Goal: Share content

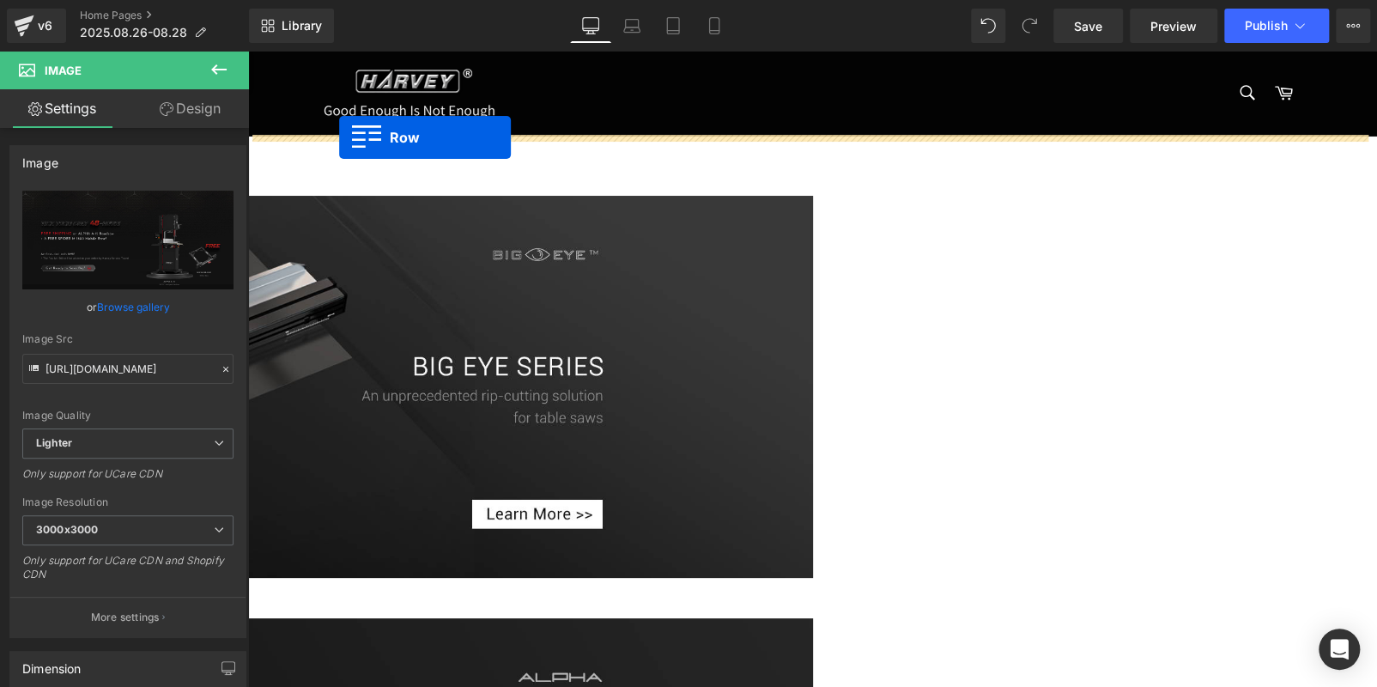
drag, startPoint x: 254, startPoint y: 148, endPoint x: 339, endPoint y: 137, distance: 85.7
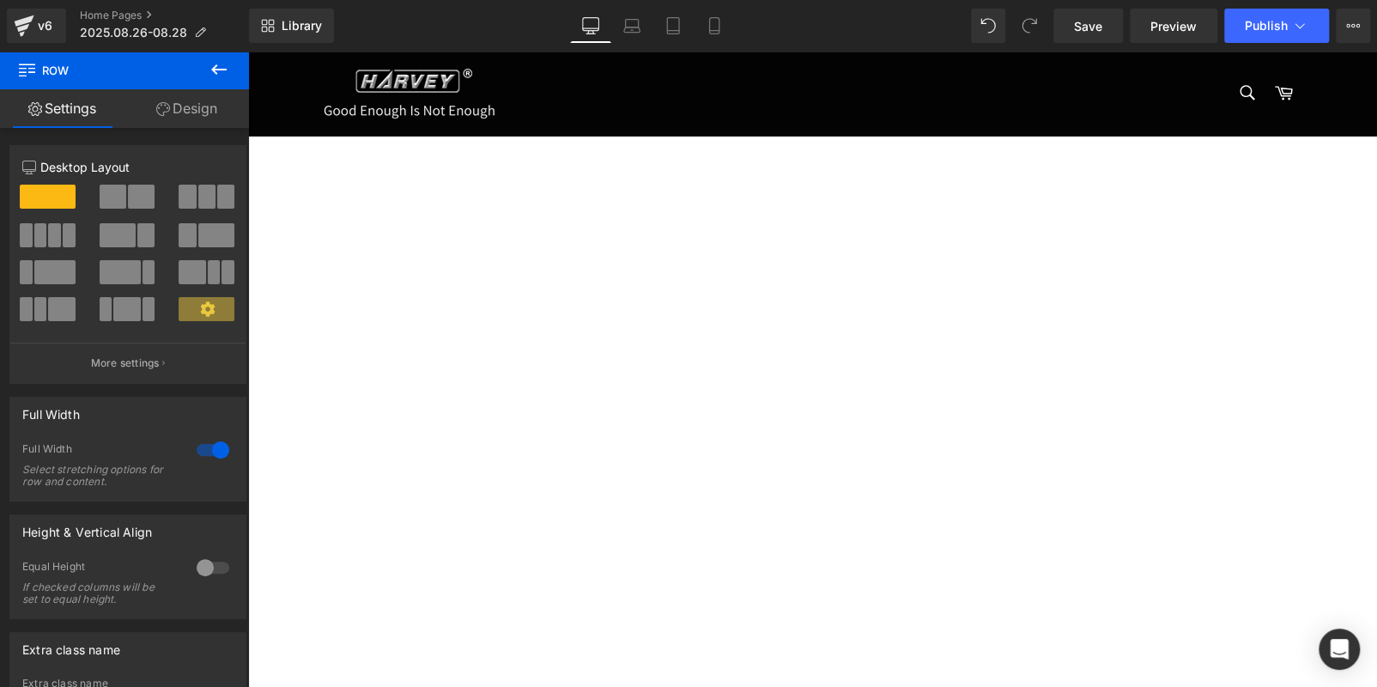
click at [248, 51] on icon at bounding box center [248, 51] width 0 height 0
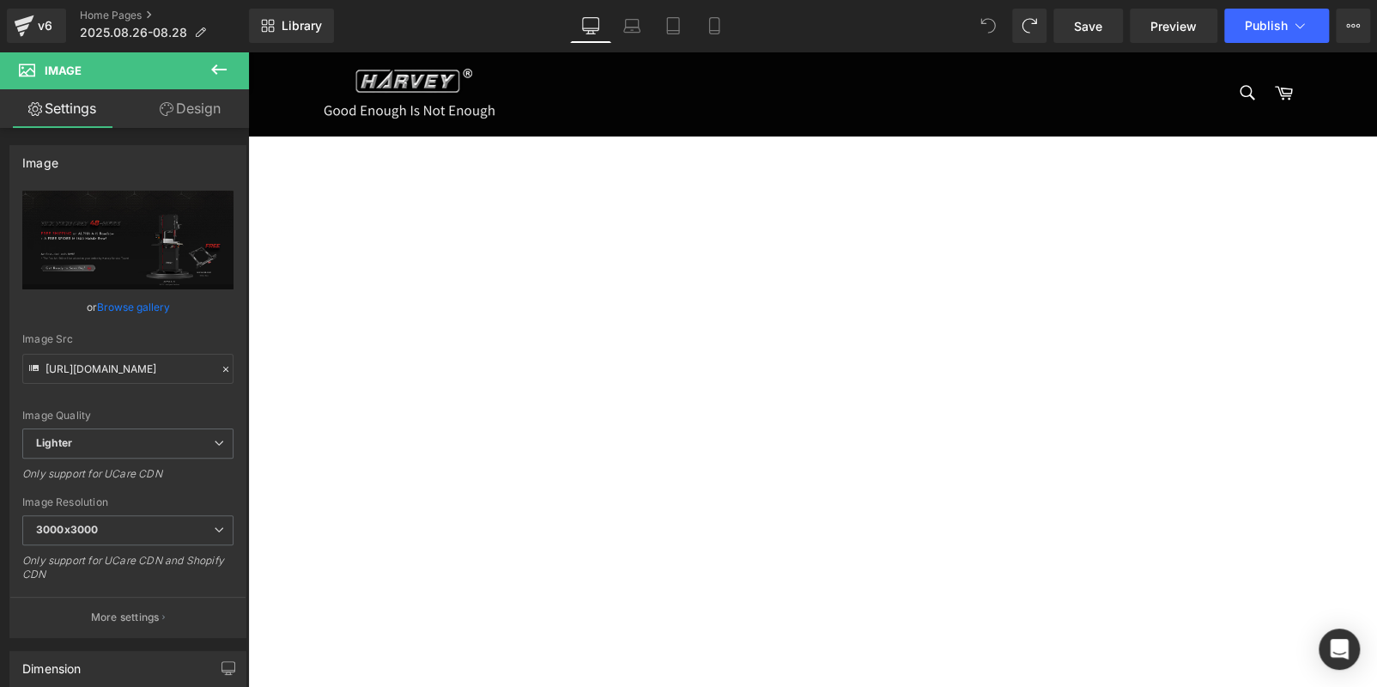
click at [248, 51] on icon at bounding box center [248, 51] width 0 height 0
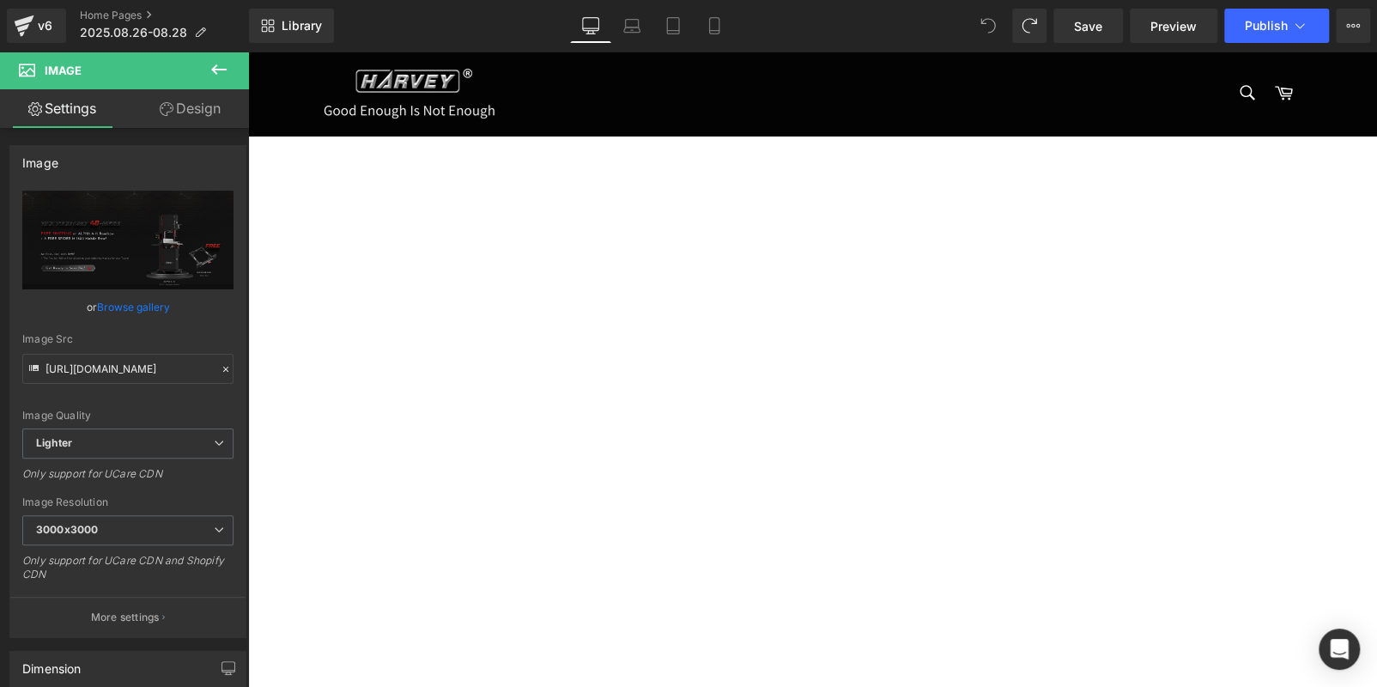
click at [248, 51] on link "Carousel" at bounding box center [248, 51] width 0 height 0
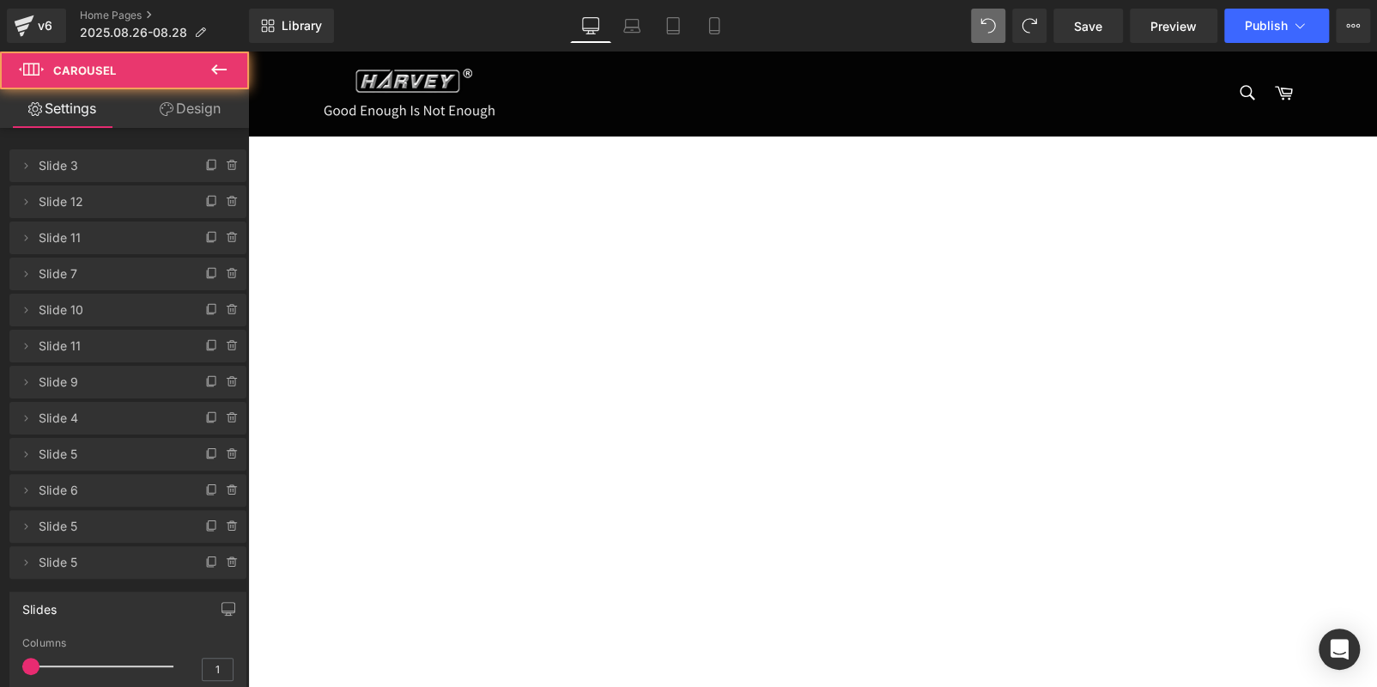
click at [248, 51] on span "Carousel" at bounding box center [248, 51] width 0 height 0
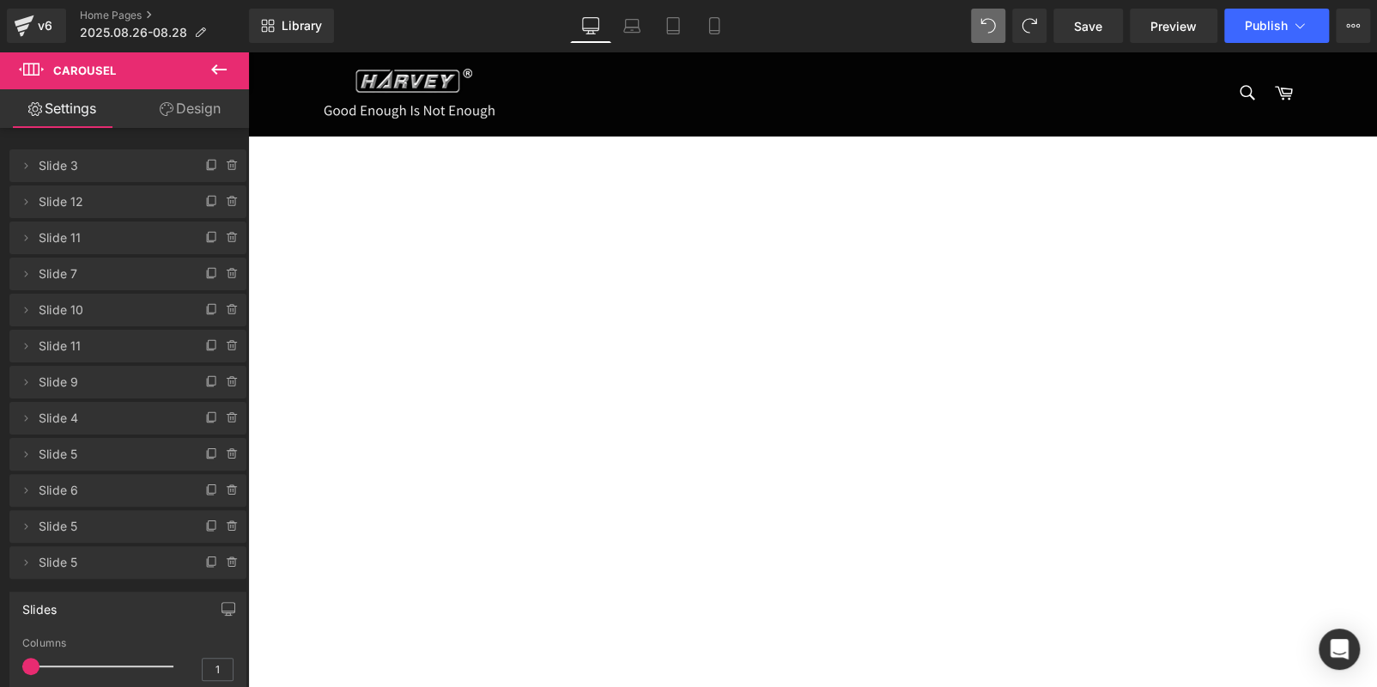
click at [221, 65] on icon at bounding box center [219, 69] width 21 height 21
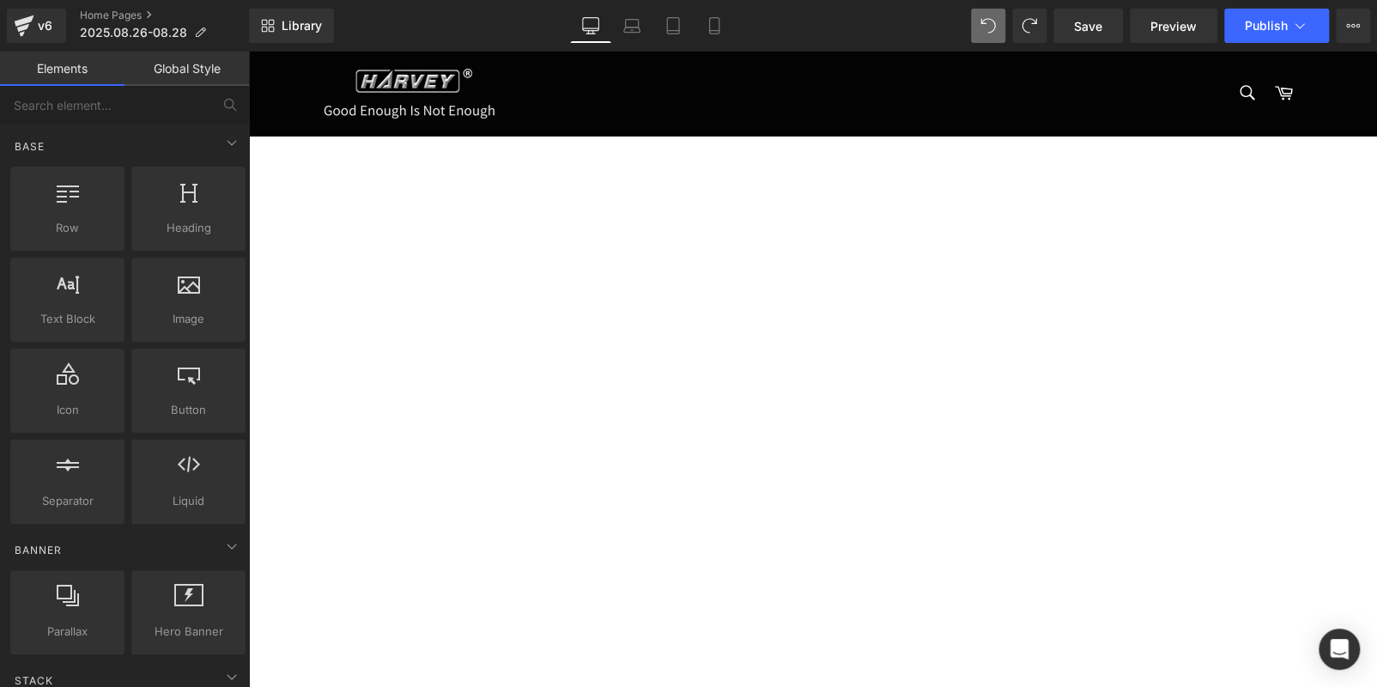
click at [248, 51] on icon at bounding box center [248, 51] width 0 height 0
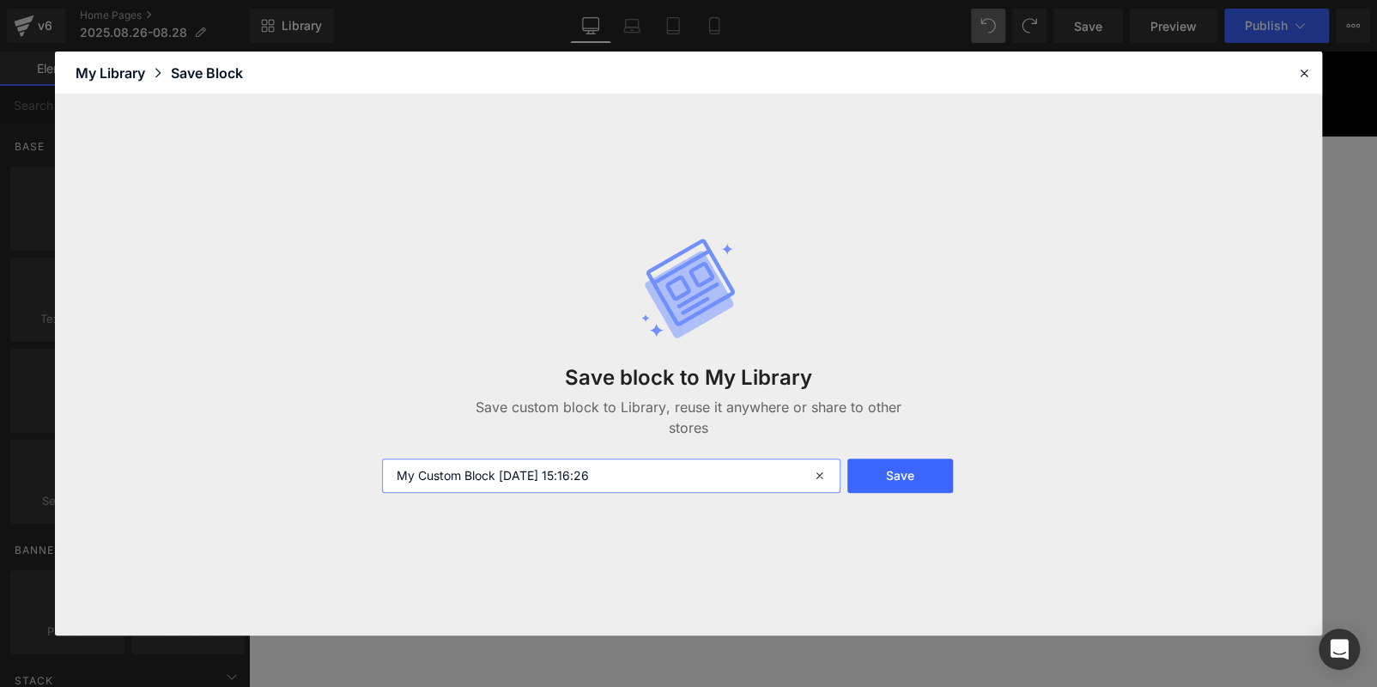
drag, startPoint x: 693, startPoint y: 469, endPoint x: 236, endPoint y: 458, distance: 457.6
click at [237, 458] on div "Save block to My Library Save custom block to Library, reuse it anywhere or sha…" at bounding box center [688, 364] width 1267 height 541
paste input "harveymachinery"
type input "harveymachinery"
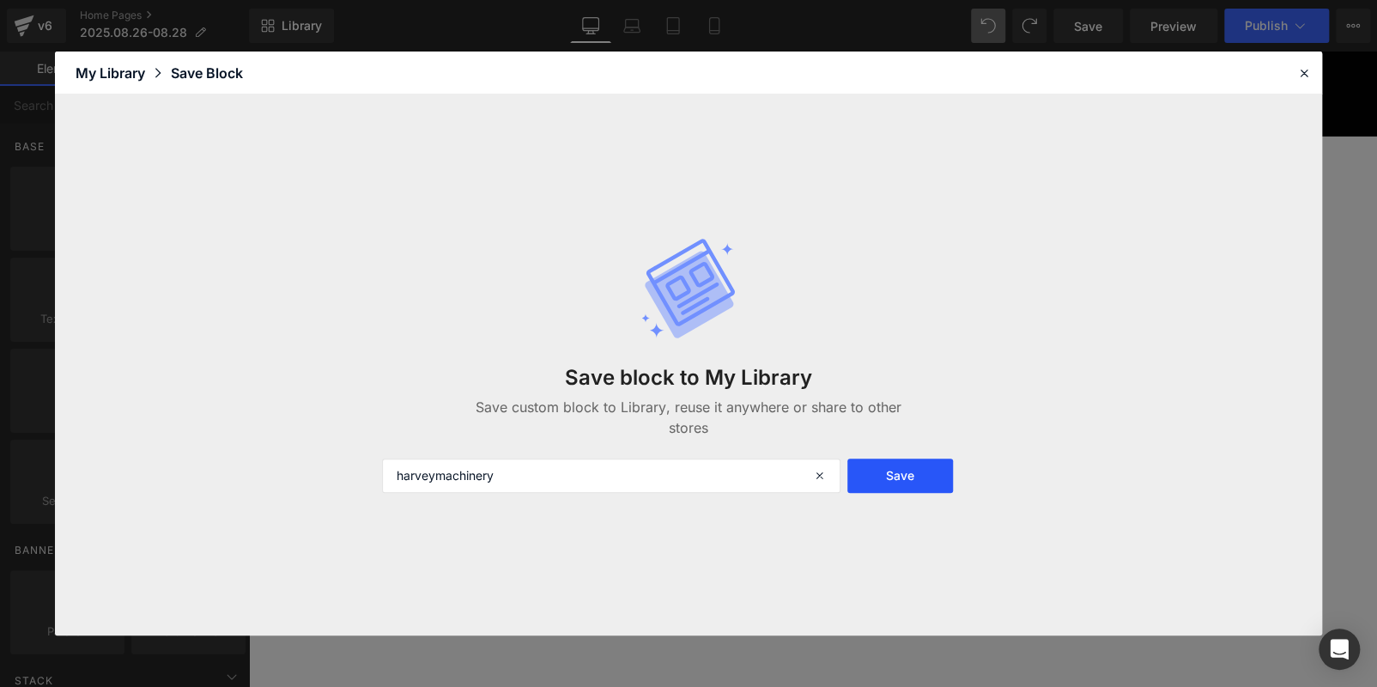
click at [889, 474] on button "Save" at bounding box center [900, 475] width 106 height 34
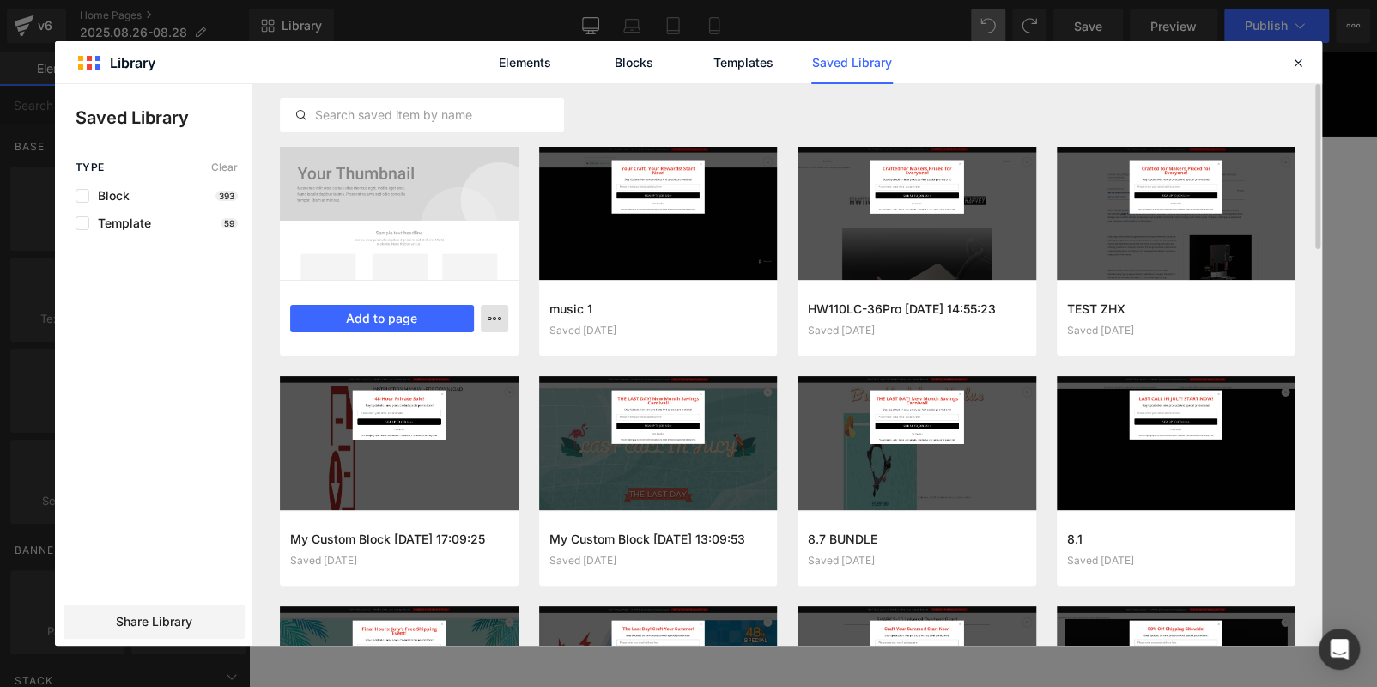
click at [490, 323] on icon "button" at bounding box center [494, 319] width 14 height 14
click at [189, 394] on div at bounding box center [688, 364] width 1267 height 561
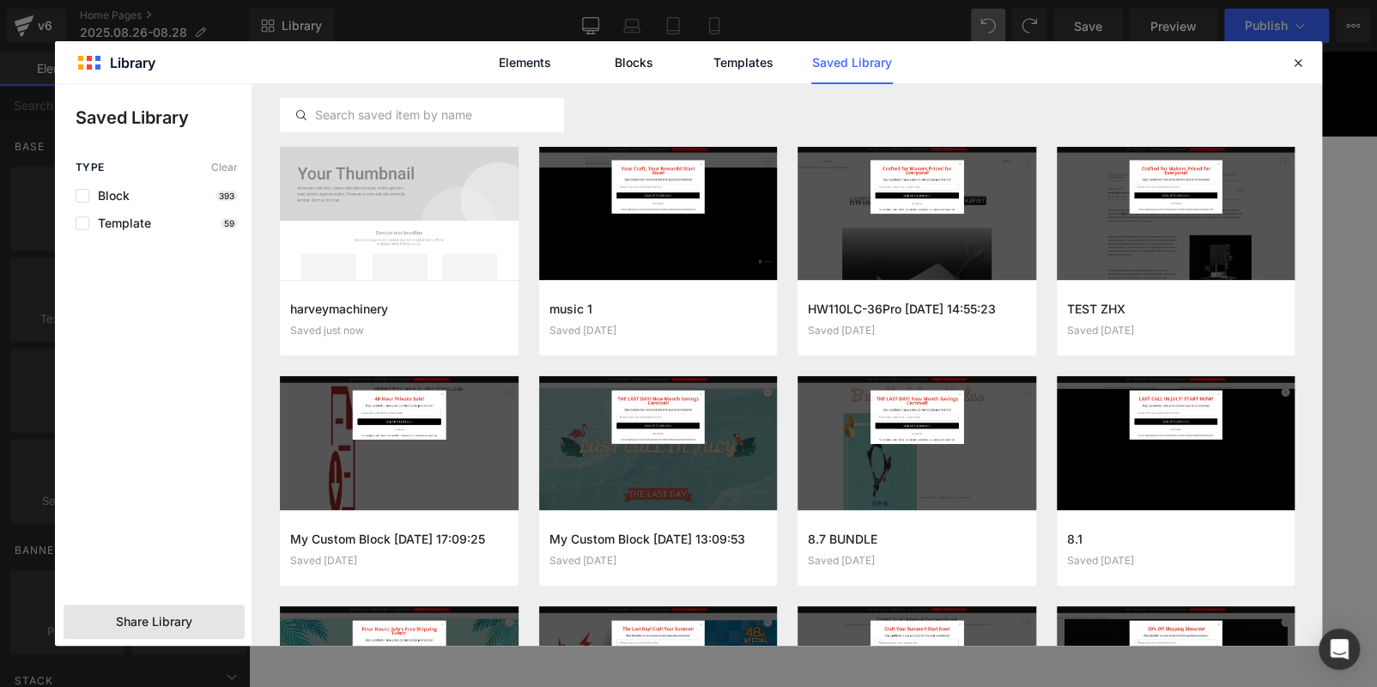
click at [196, 620] on div "Share Library" at bounding box center [154, 621] width 181 height 34
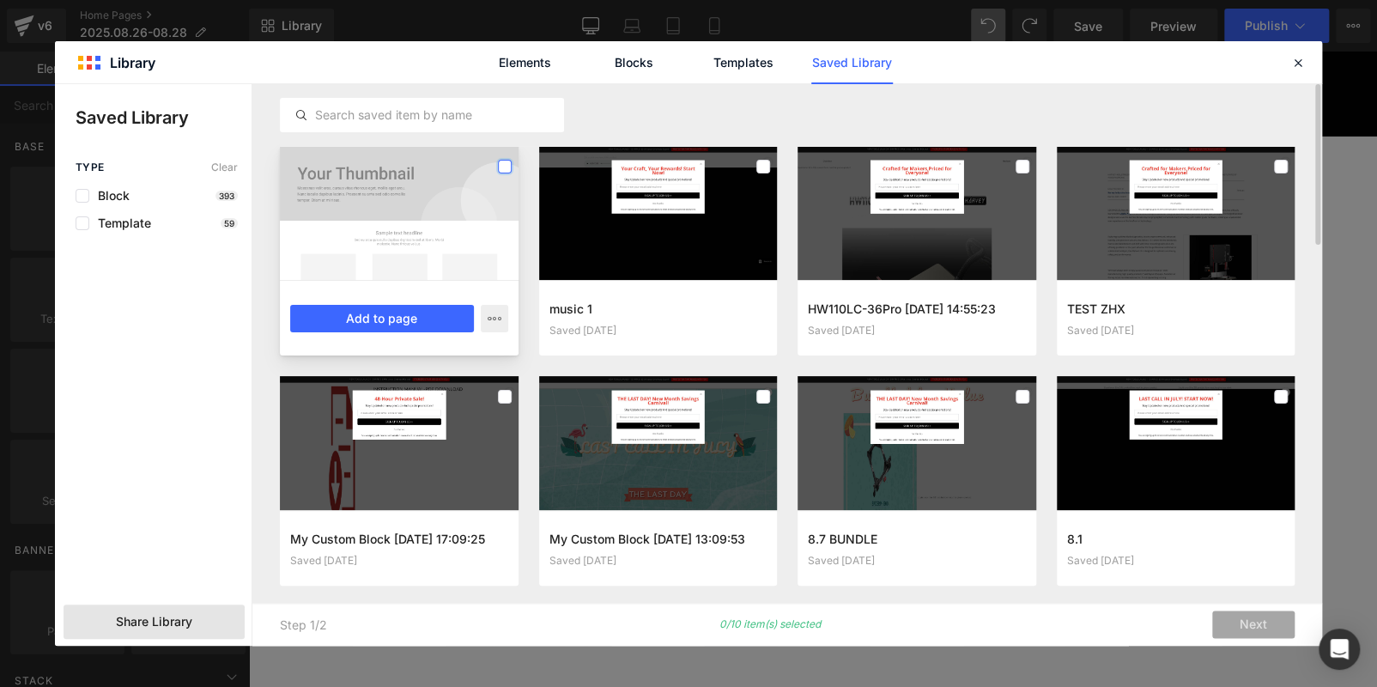
click at [507, 163] on label at bounding box center [505, 167] width 14 height 14
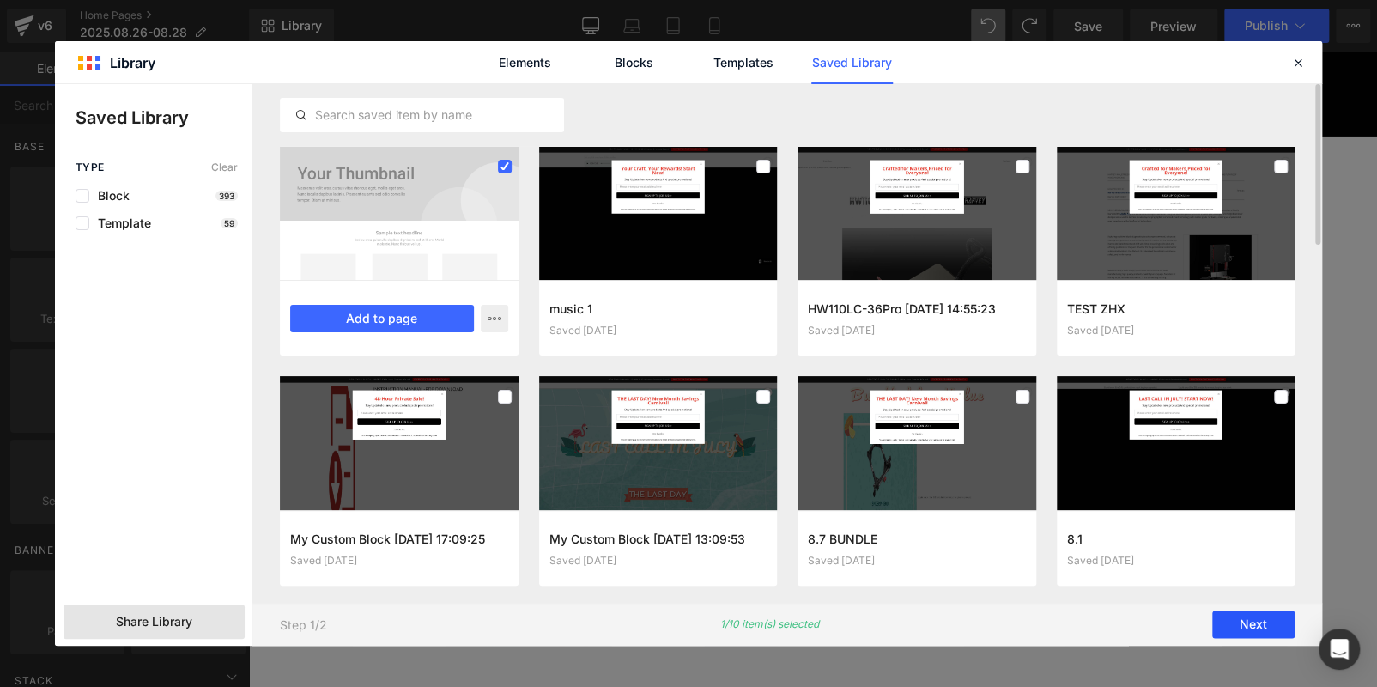
click at [1266, 618] on button "Next" at bounding box center [1253, 624] width 82 height 27
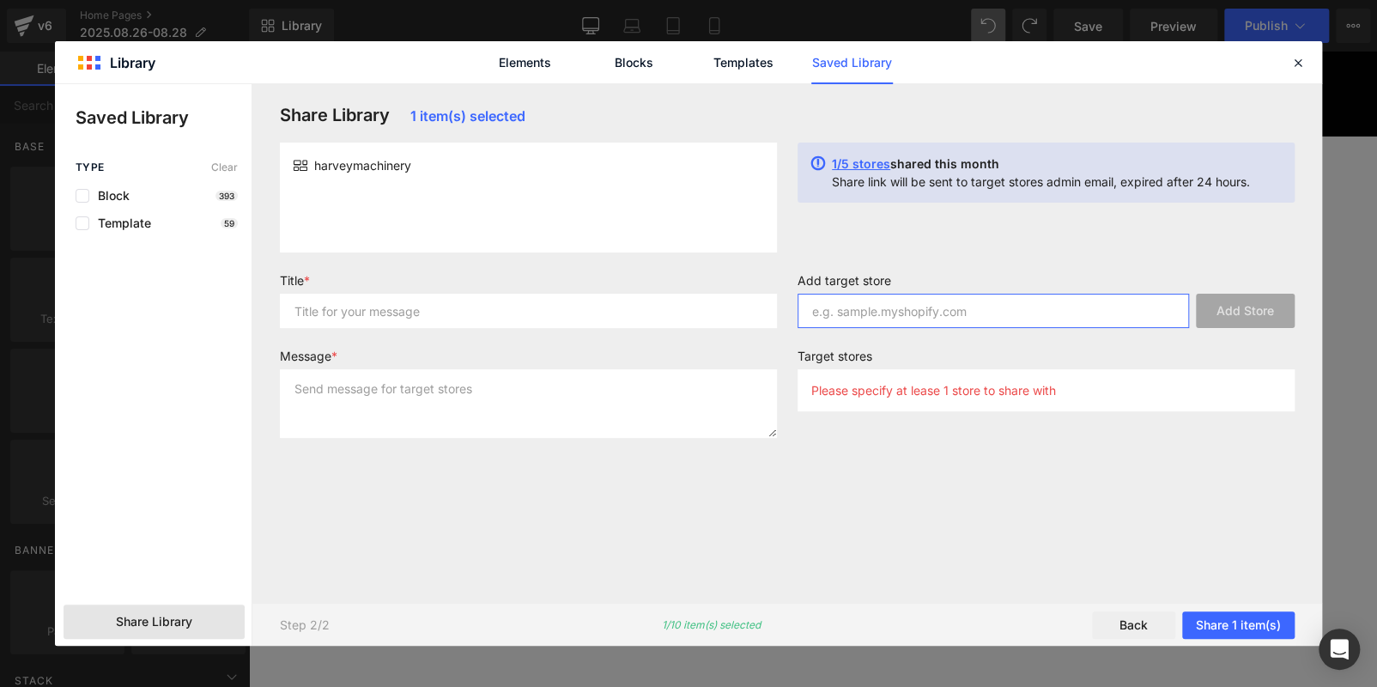
click at [966, 298] on input "text" at bounding box center [992, 311] width 391 height 34
click at [873, 442] on div "Add target store Add Store Target stores Please specify at lease 1 store to sha…" at bounding box center [1046, 362] width 518 height 179
click at [915, 294] on input "text" at bounding box center [992, 311] width 391 height 34
click at [888, 318] on input "text" at bounding box center [992, 311] width 391 height 34
type input "a"
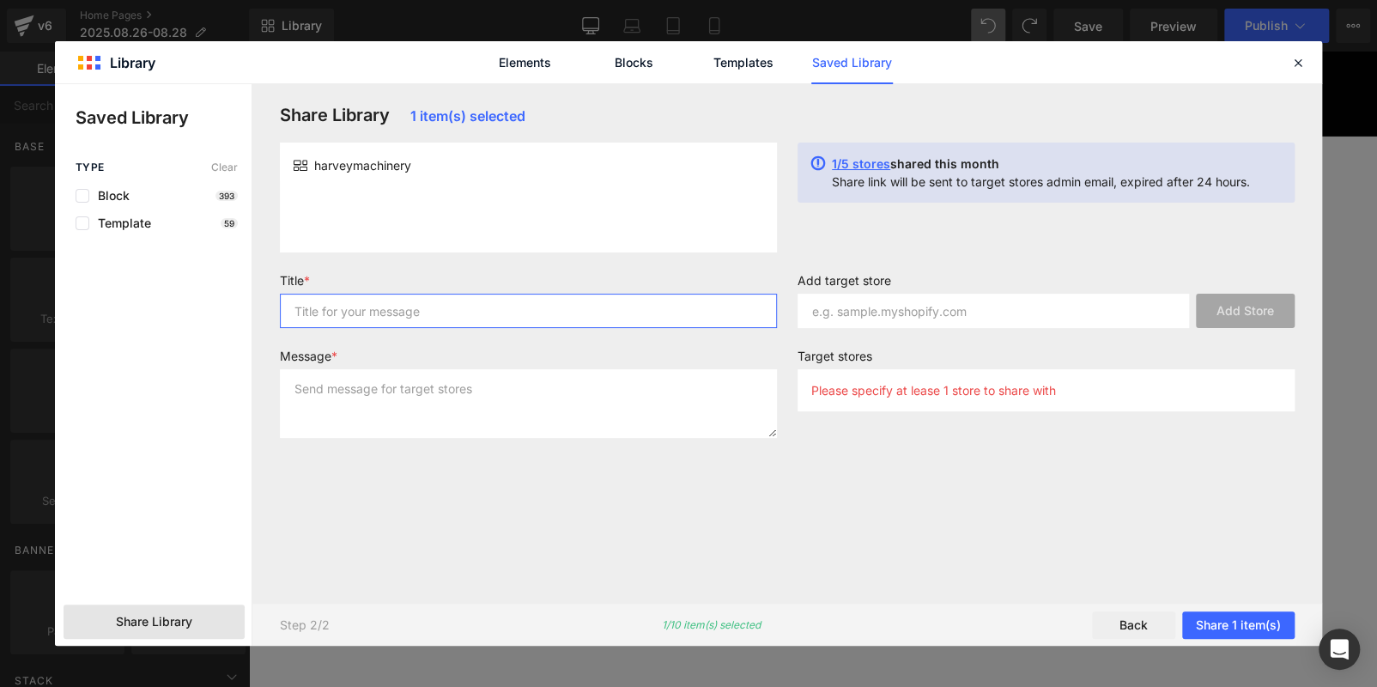
click at [393, 313] on input "text" at bounding box center [528, 311] width 497 height 34
type input "1"
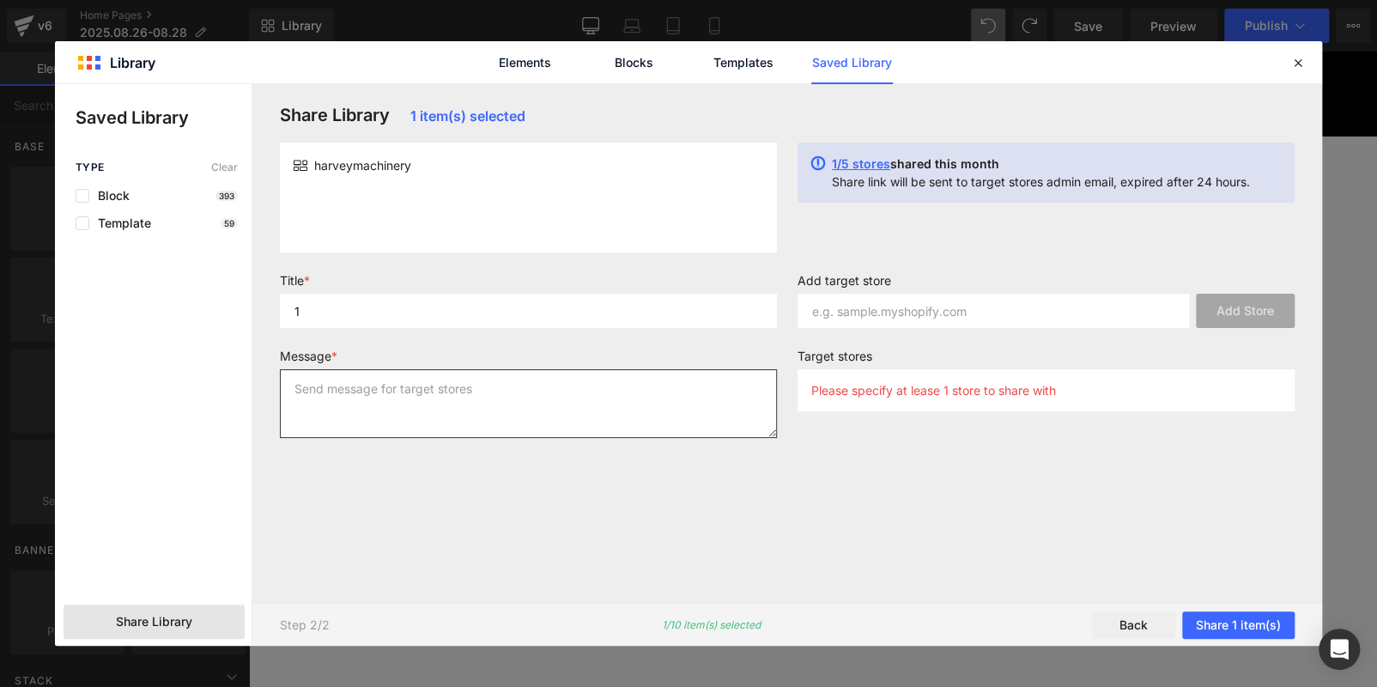
click at [479, 399] on textarea at bounding box center [528, 403] width 497 height 69
type textarea "1"
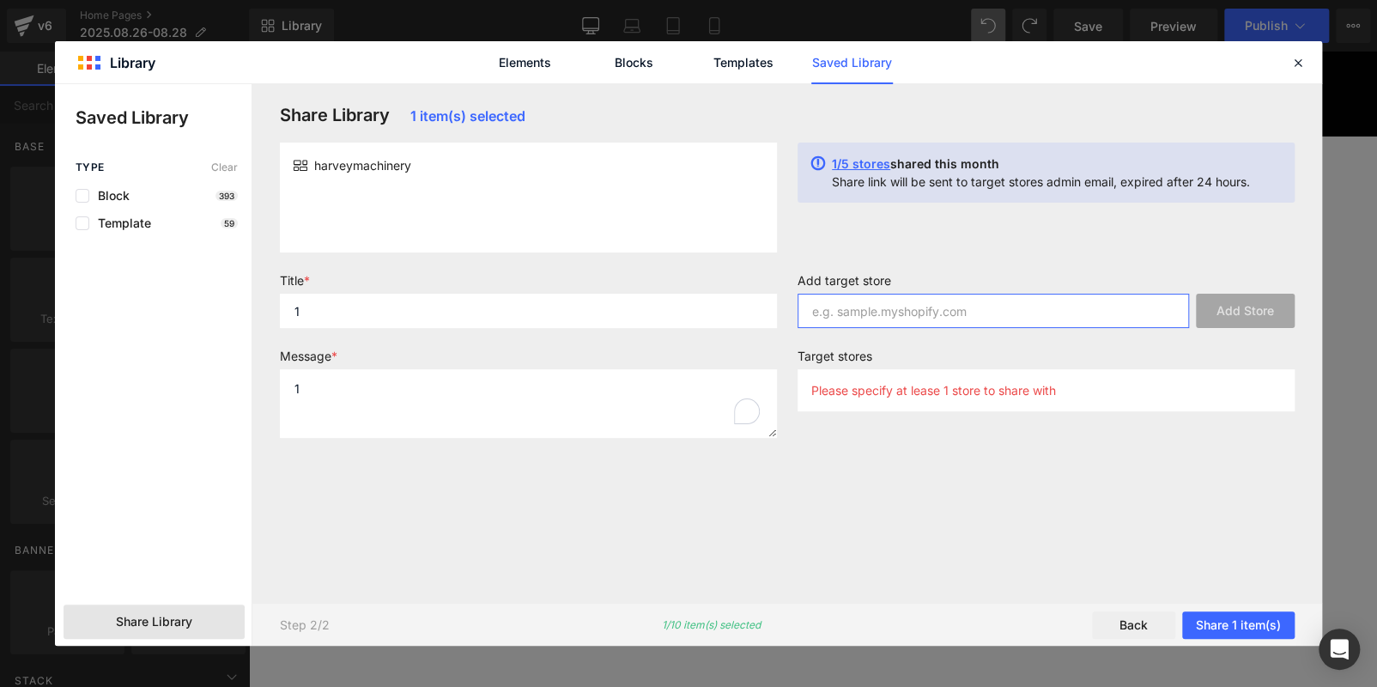
click at [846, 316] on input "text" at bounding box center [992, 311] width 391 height 34
click at [860, 312] on input "text" at bounding box center [992, 311] width 391 height 34
paste input "harveymachinery"
type input "[DOMAIN_NAME]"
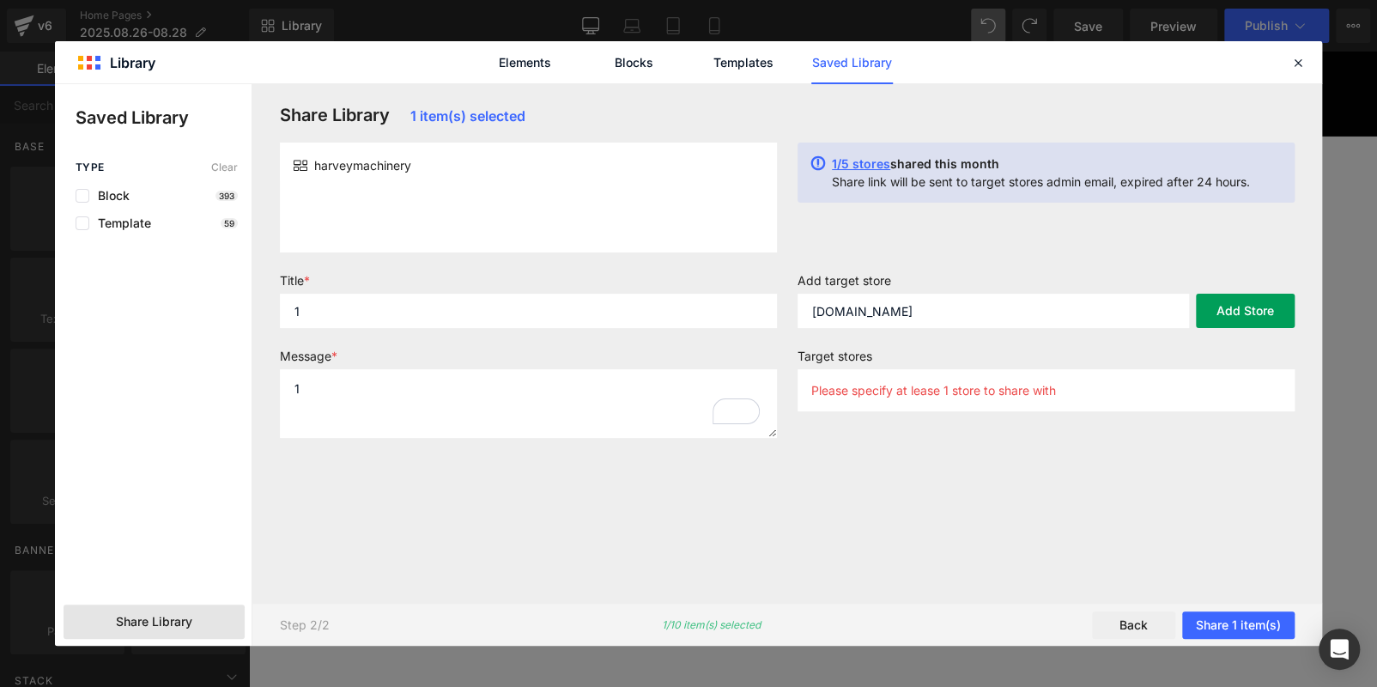
click at [1243, 314] on button "Add Store" at bounding box center [1245, 311] width 99 height 34
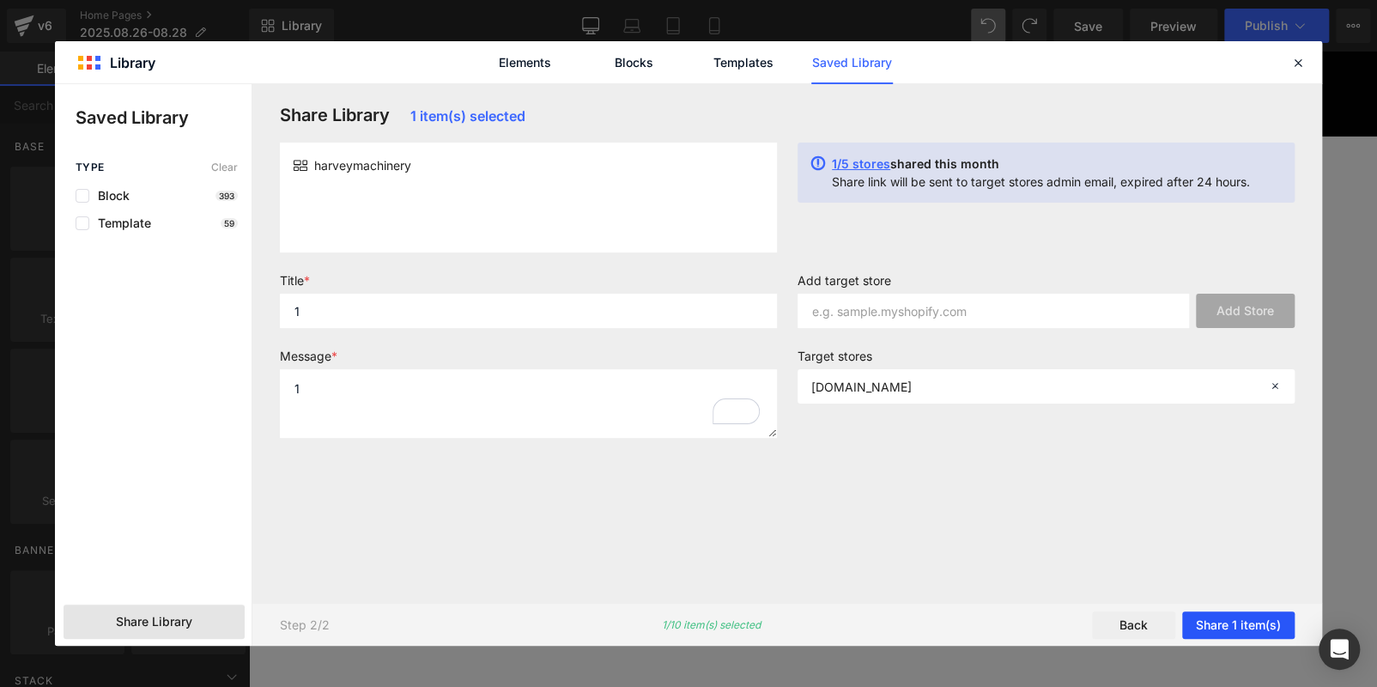
click at [1237, 621] on button "Share 1 item(s)" at bounding box center [1238, 624] width 112 height 27
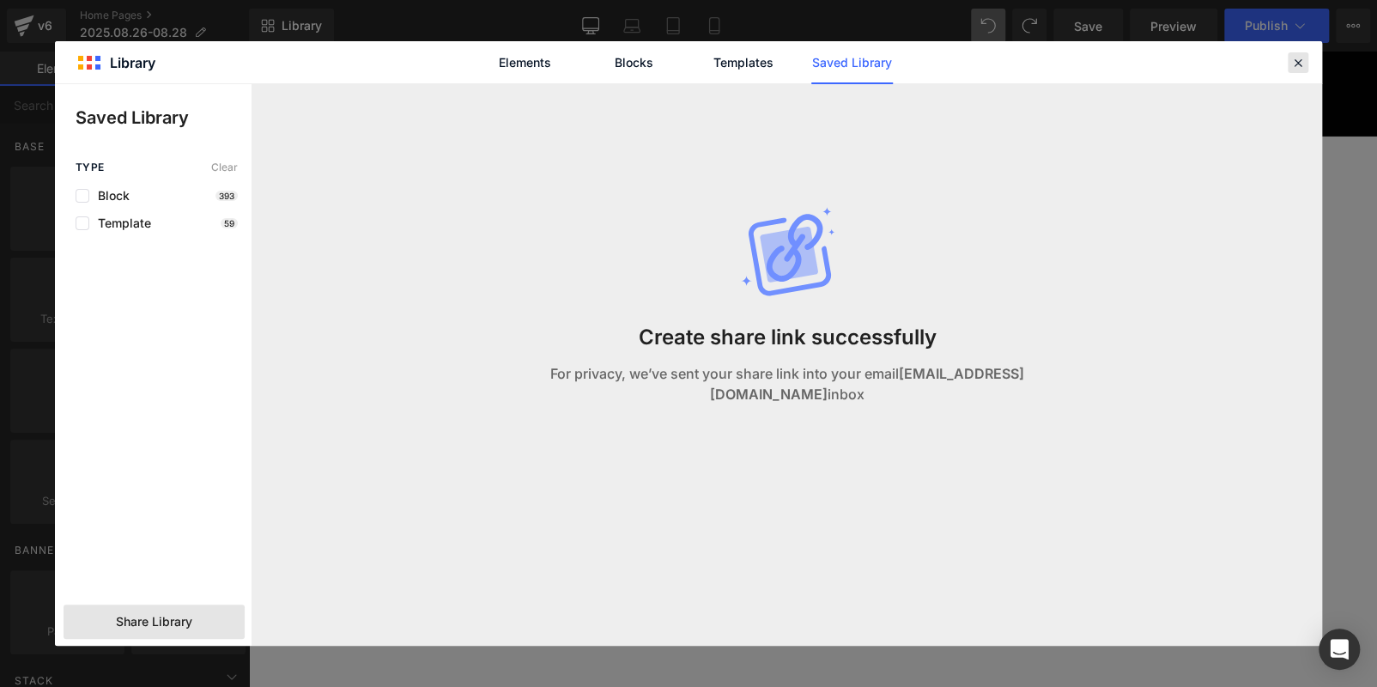
click at [1293, 63] on icon at bounding box center [1297, 62] width 15 height 15
